Goal: Information Seeking & Learning: Understand process/instructions

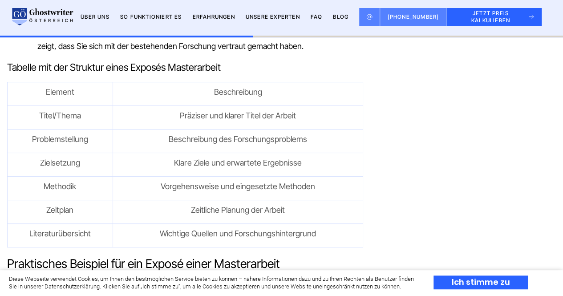
scroll to position [1619, 0]
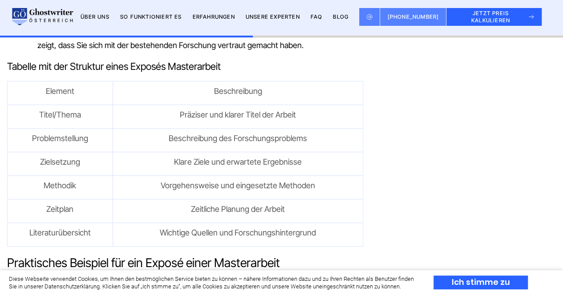
click at [301, 112] on p "Präziser und klarer Titel der Arbeit" at bounding box center [238, 115] width 242 height 13
click at [297, 114] on p "Präziser und klarer Titel der Arbeit" at bounding box center [238, 115] width 242 height 13
click at [269, 117] on span "Präziser und klarer Titel der Arbeit" at bounding box center [238, 114] width 116 height 9
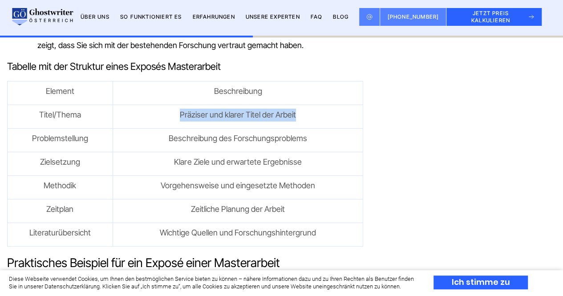
click at [324, 114] on p "Präziser und klarer Titel der Arbeit" at bounding box center [238, 115] width 242 height 13
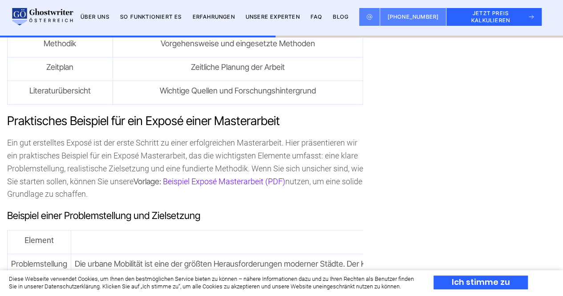
scroll to position [1764, 0]
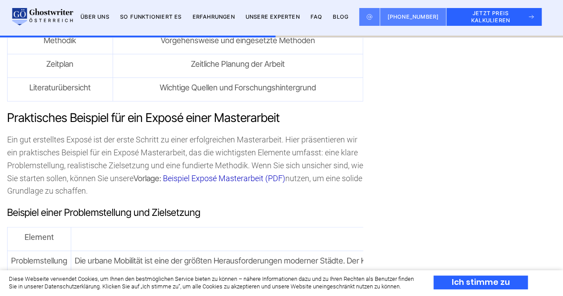
click at [242, 176] on link "Beispiel Exposé Masterarbeit (PDF)" at bounding box center [224, 178] width 122 height 9
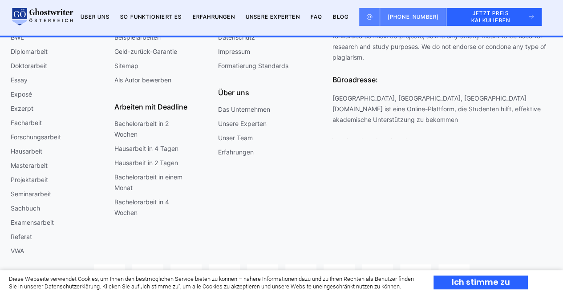
scroll to position [5039, 0]
